Goal: Use online tool/utility: Utilize a website feature to perform a specific function

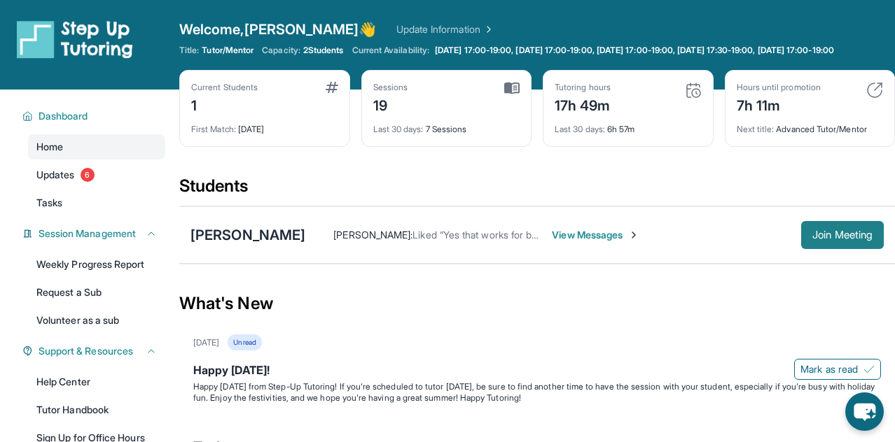
click at [818, 239] on span "Join Meeting" at bounding box center [842, 235] width 60 height 8
click at [845, 249] on button "Join Meeting" at bounding box center [842, 235] width 83 height 28
click at [824, 239] on span "Join Meeting" at bounding box center [842, 235] width 60 height 8
